Goal: Information Seeking & Learning: Find specific fact

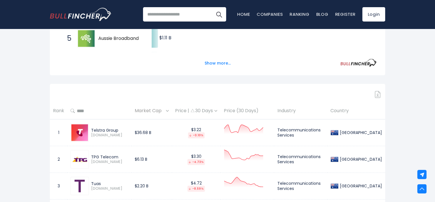
scroll to position [180, 0]
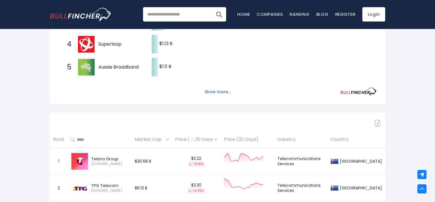
click at [226, 91] on button "Show more..." at bounding box center [217, 91] width 33 height 9
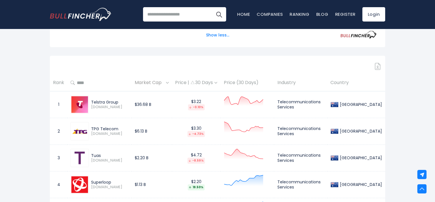
scroll to position [352, 0]
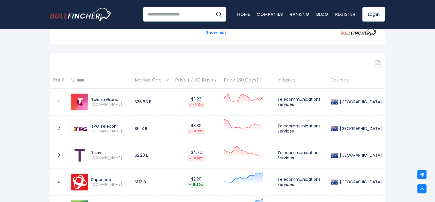
click at [396, 112] on div "[GEOGRAPHIC_DATA] Entire World 30,364 [GEOGRAPHIC_DATA]" at bounding box center [217, 48] width 435 height 727
click at [396, 111] on div "[GEOGRAPHIC_DATA] Entire World 30,364 [GEOGRAPHIC_DATA]" at bounding box center [217, 48] width 435 height 727
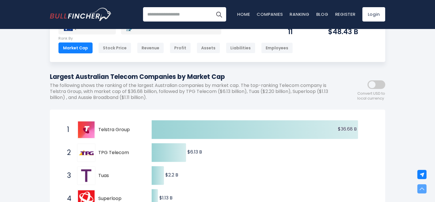
scroll to position [0, 0]
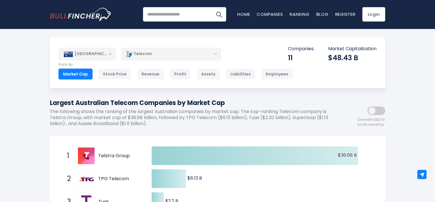
drag, startPoint x: 113, startPoint y: 102, endPoint x: 144, endPoint y: 103, distance: 30.7
click at [144, 103] on h1 "Largest Australian Telecom Companies by Market Cap" at bounding box center [192, 102] width 284 height 9
drag, startPoint x: 144, startPoint y: 103, endPoint x: 116, endPoint y: 104, distance: 27.8
click at [120, 104] on h1 "Largest Australian Telecom Companies by Market Cap" at bounding box center [192, 102] width 284 height 9
click at [115, 103] on h1 "Largest Australian Telecom Companies by Market Cap" at bounding box center [192, 102] width 284 height 9
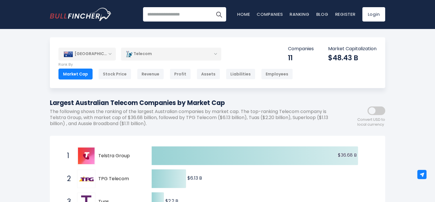
drag, startPoint x: 113, startPoint y: 102, endPoint x: 159, endPoint y: 102, distance: 46.1
click at [159, 102] on h1 "Largest Australian Telecom Companies by Market Cap" at bounding box center [192, 102] width 284 height 9
drag, startPoint x: 159, startPoint y: 102, endPoint x: 117, endPoint y: 104, distance: 42.4
click at [118, 104] on h1 "Largest Australian Telecom Companies by Market Cap" at bounding box center [192, 102] width 284 height 9
click at [111, 103] on h1 "Largest Australian Telecom Companies by Market Cap" at bounding box center [192, 102] width 284 height 9
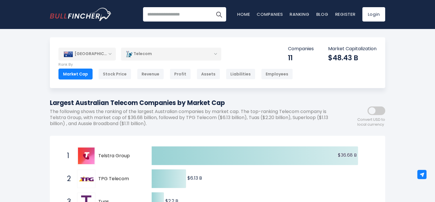
drag, startPoint x: 117, startPoint y: 102, endPoint x: 176, endPoint y: 102, distance: 58.4
click at [176, 102] on h1 "Largest Australian Telecom Companies by Market Cap" at bounding box center [192, 102] width 284 height 9
copy h1 "Telecom Companies"
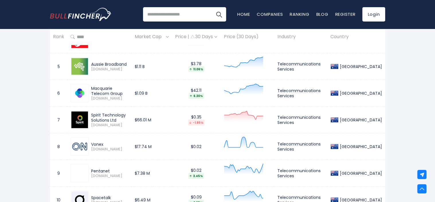
scroll to position [461, 0]
